Goal: Use online tool/utility: Utilize a website feature to perform a specific function

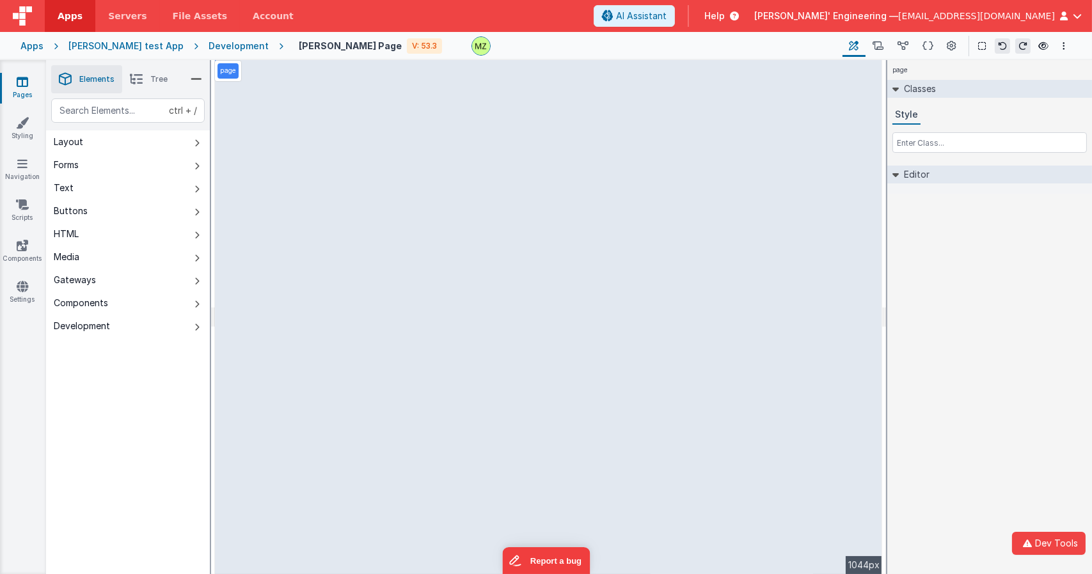
select select "email"
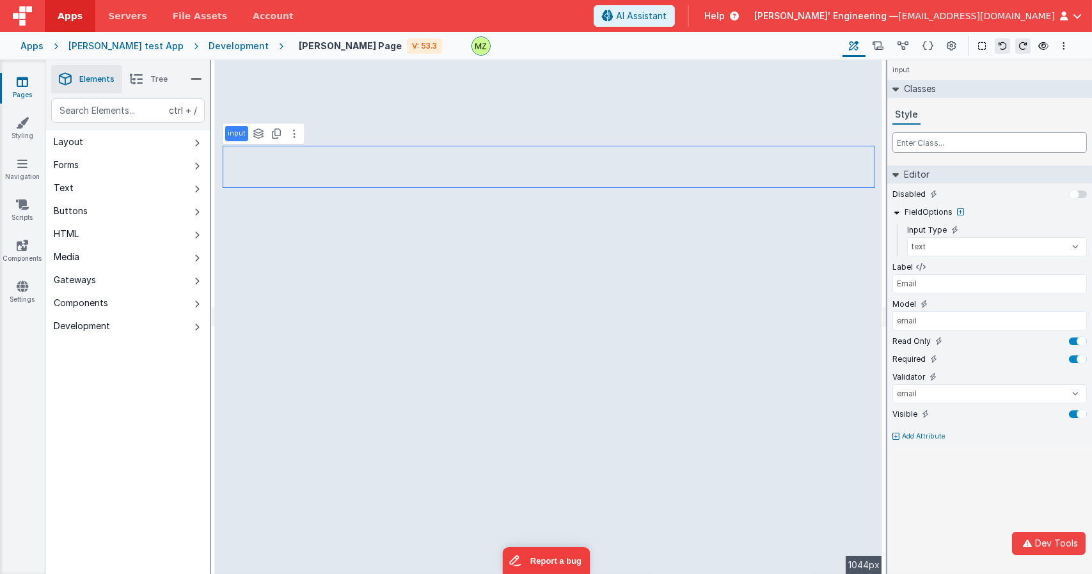
click at [909, 143] on input "text" at bounding box center [989, 142] width 194 height 20
type input "w-24"
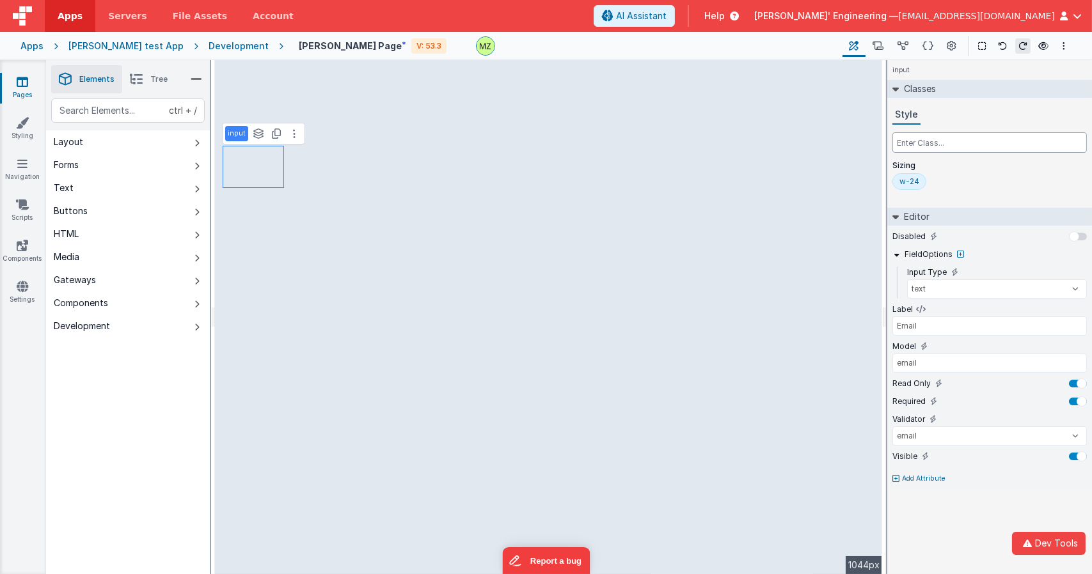
click at [917, 139] on input "text" at bounding box center [989, 142] width 194 height 20
click at [918, 183] on div "w-24" at bounding box center [909, 181] width 20 height 10
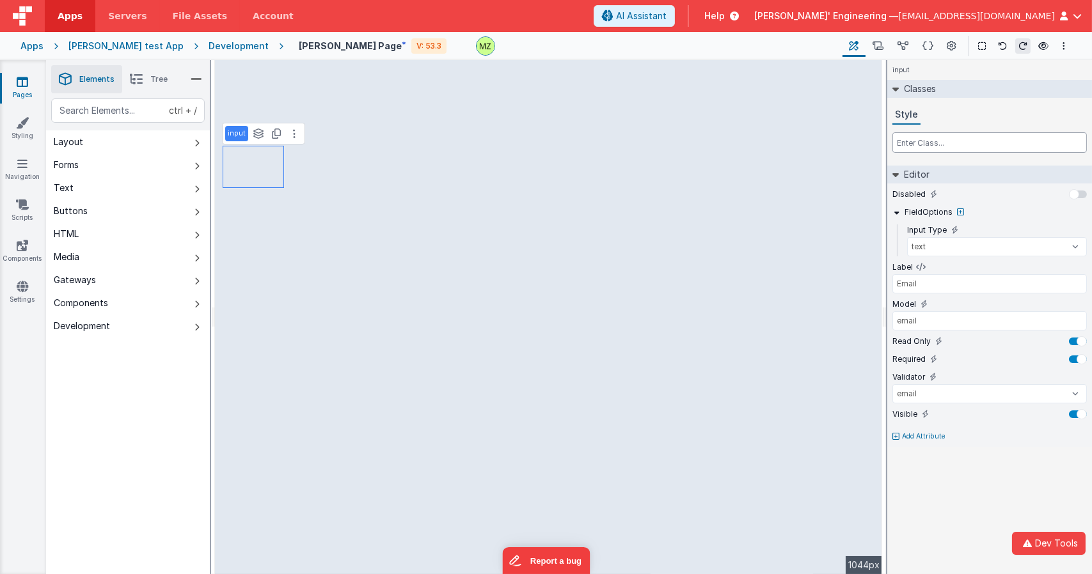
click at [923, 145] on input "text" at bounding box center [989, 142] width 194 height 20
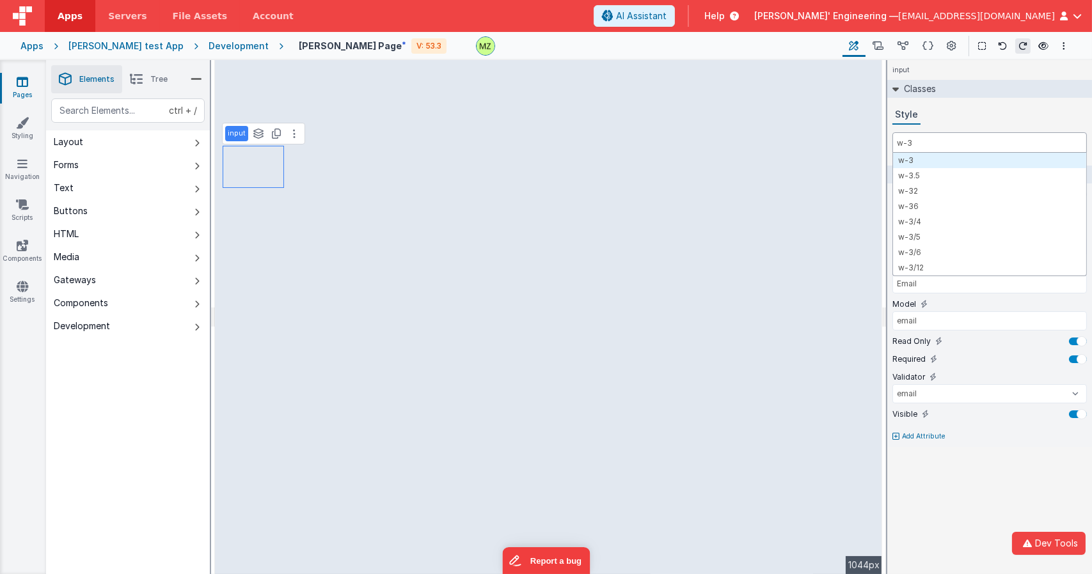
type input "w-36"
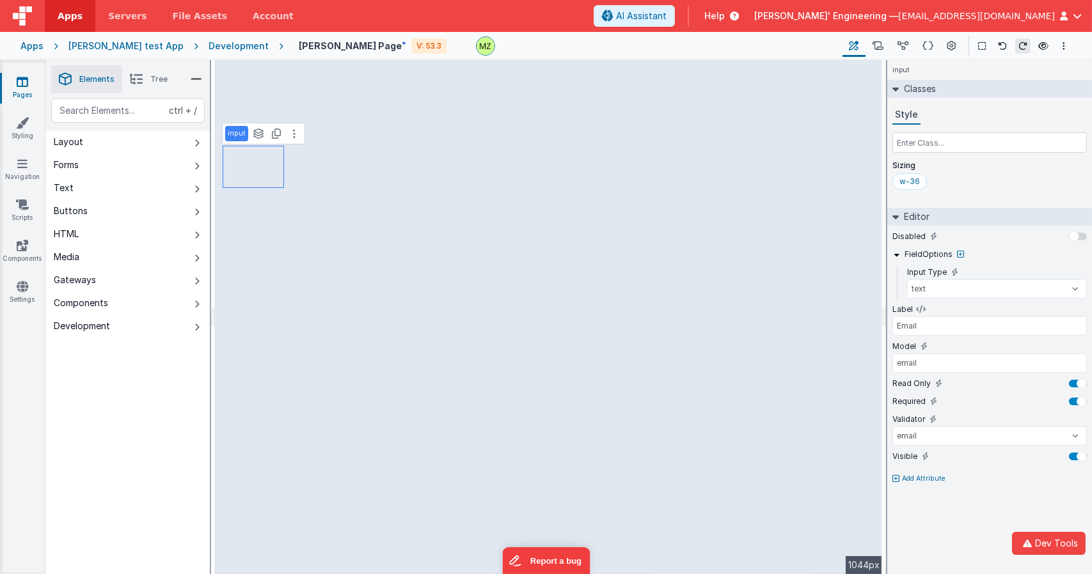
click at [937, 515] on div "input Classes Style Sizing w-36 Editor Disabled FieldOptions Input Type text nu…" at bounding box center [989, 317] width 205 height 514
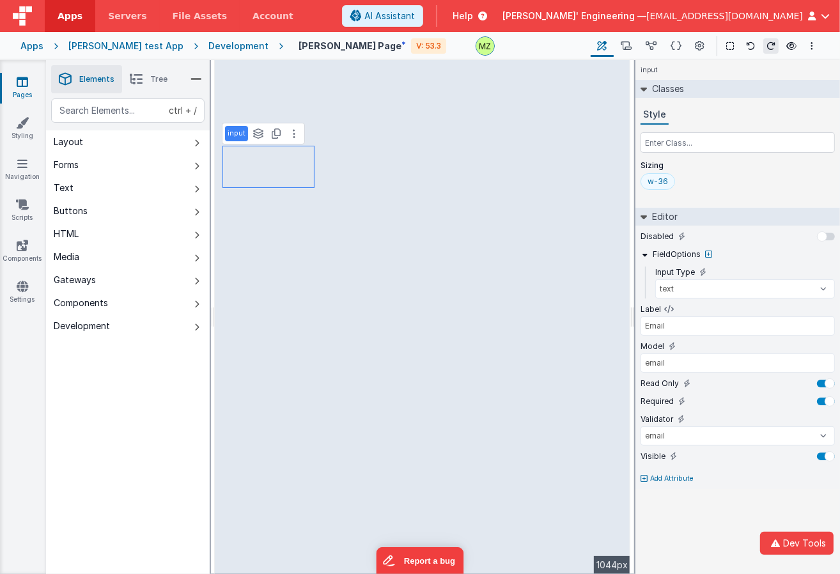
click at [651, 182] on div "w-36" at bounding box center [658, 181] width 20 height 10
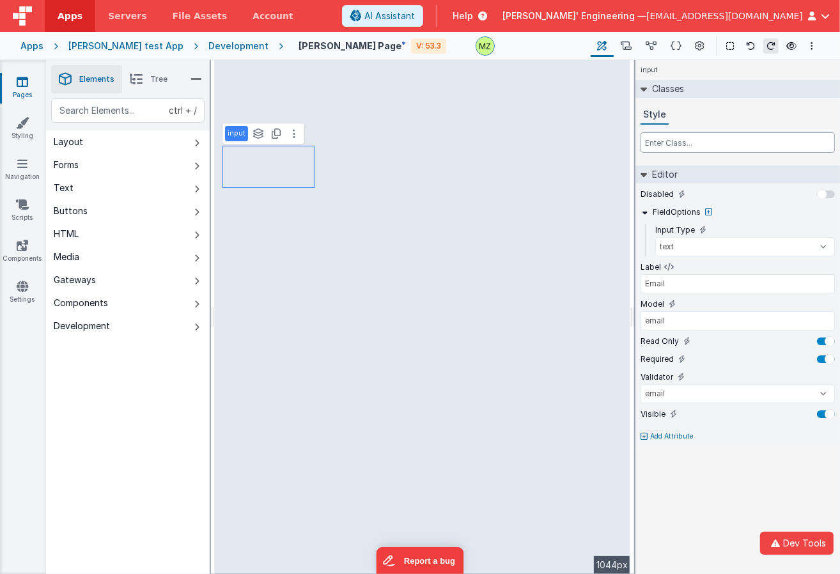
click at [685, 140] on input "text" at bounding box center [738, 142] width 194 height 20
type input "q"
type input "w-64"
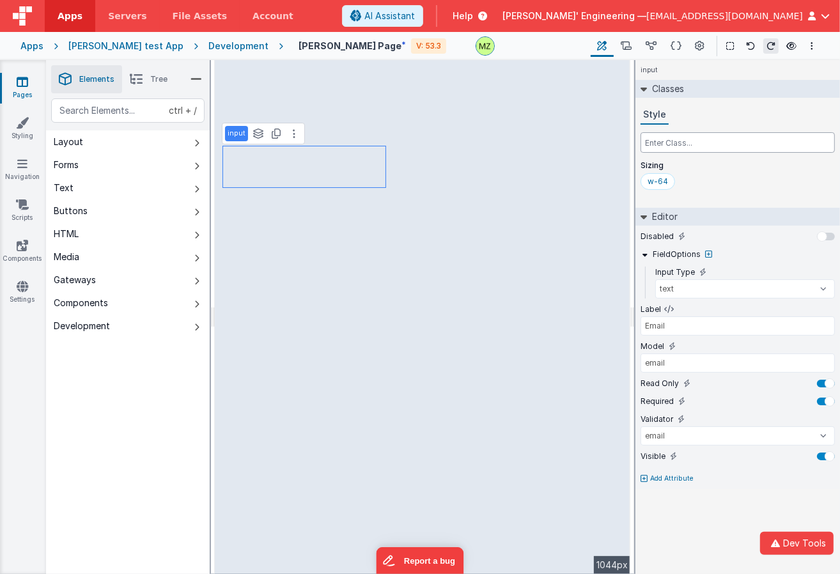
drag, startPoint x: 678, startPoint y: 143, endPoint x: 686, endPoint y: 142, distance: 8.4
click at [678, 143] on input "text" at bounding box center [738, 142] width 194 height 20
click at [664, 186] on div "w-64" at bounding box center [658, 181] width 20 height 10
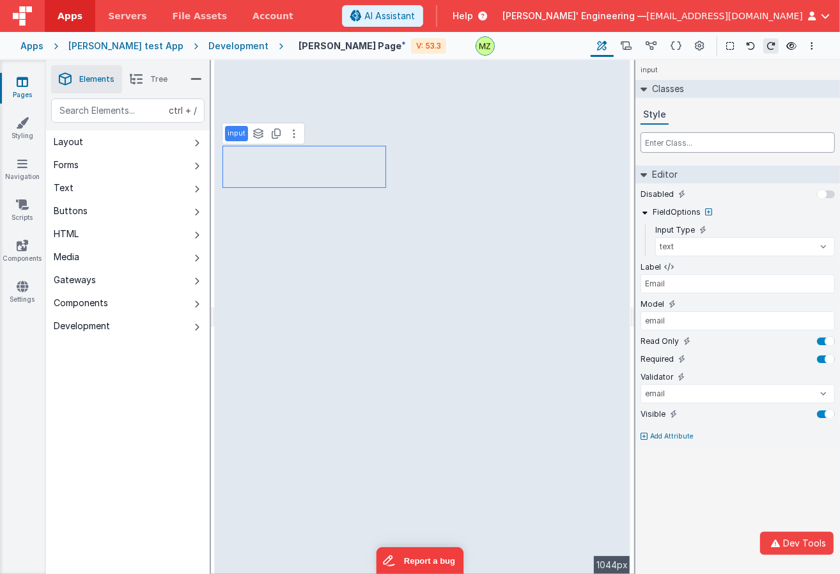
click at [668, 149] on input "text" at bounding box center [738, 142] width 194 height 20
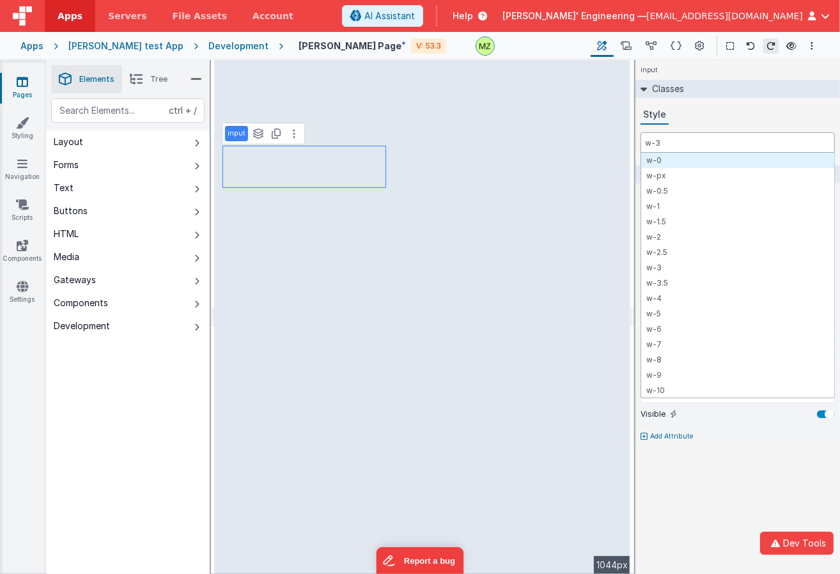
type input "w-32"
